Goal: Find specific page/section: Find specific page/section

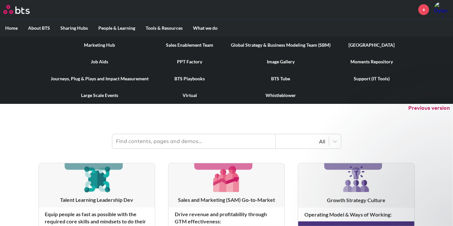
click at [177, 45] on link "Sales Enablement Team" at bounding box center [190, 45] width 72 height 17
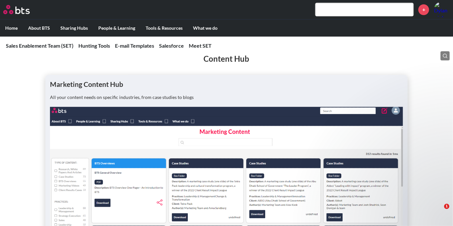
scroll to position [833, 0]
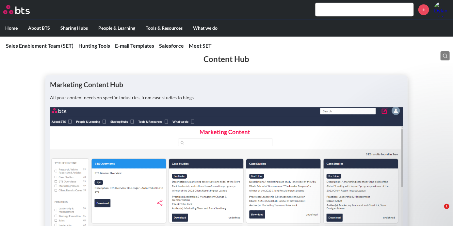
click at [101, 182] on img at bounding box center [226, 195] width 353 height 177
click at [213, 58] on h2 "Content Hub" at bounding box center [226, 59] width 453 height 11
drag, startPoint x: 66, startPoint y: 84, endPoint x: 70, endPoint y: 87, distance: 5.2
click at [66, 84] on h1 "Marketing Content Hub" at bounding box center [226, 84] width 353 height 9
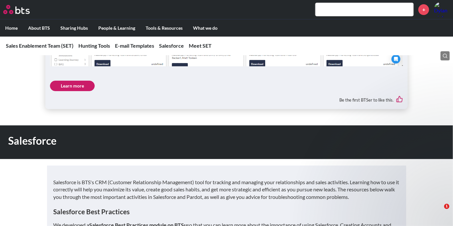
scroll to position [1051, 0]
click at [68, 90] on link "Learn more" at bounding box center [72, 86] width 45 height 10
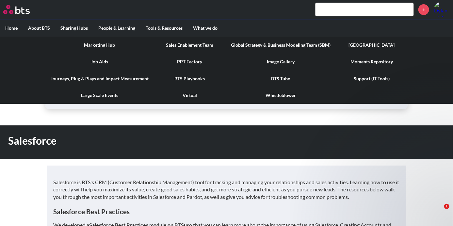
click at [186, 63] on link "PPT Factory" at bounding box center [190, 61] width 72 height 17
